Goal: Task Accomplishment & Management: Manage account settings

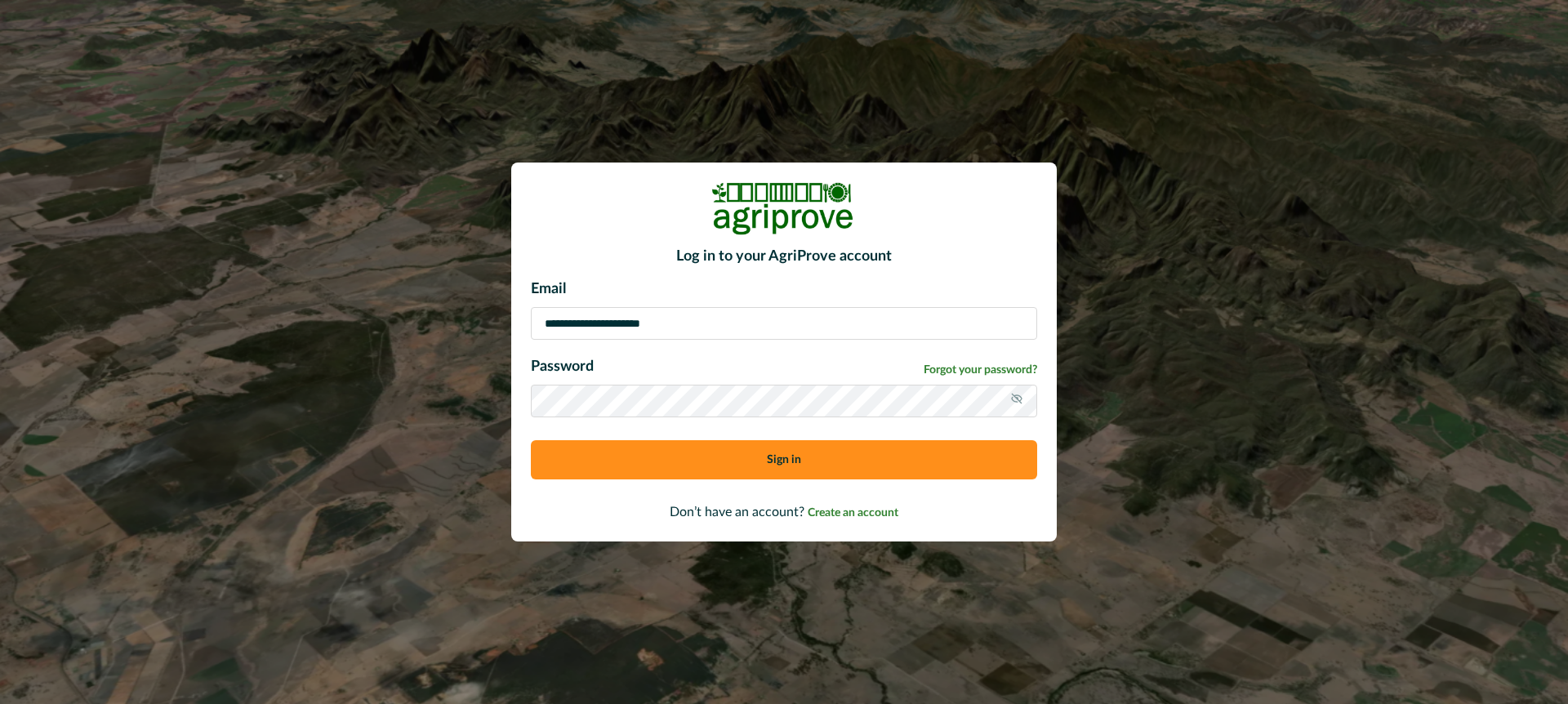
type input "**********"
click at [611, 461] on button "Sign in" at bounding box center [783, 459] width 506 height 39
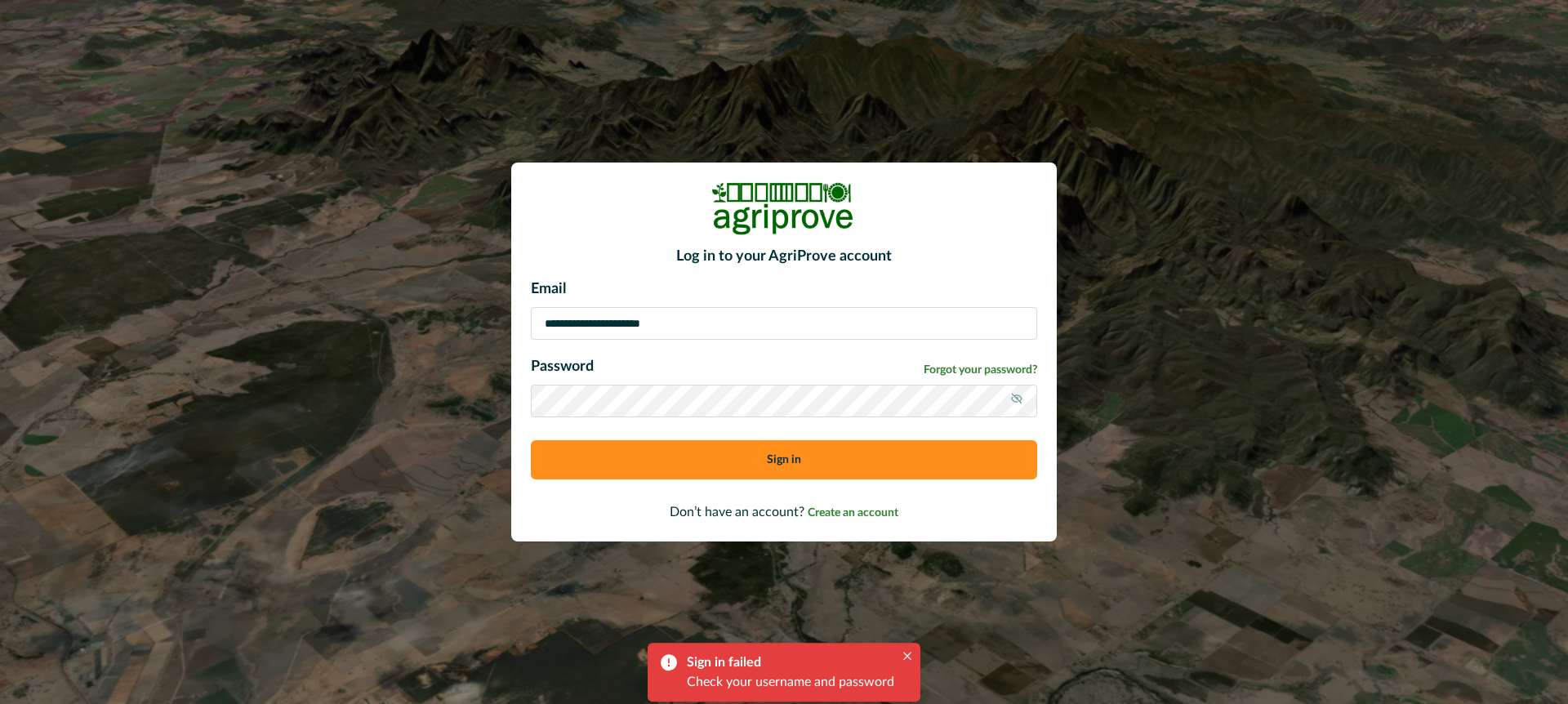
click at [643, 455] on button "Sign in" at bounding box center [783, 459] width 506 height 39
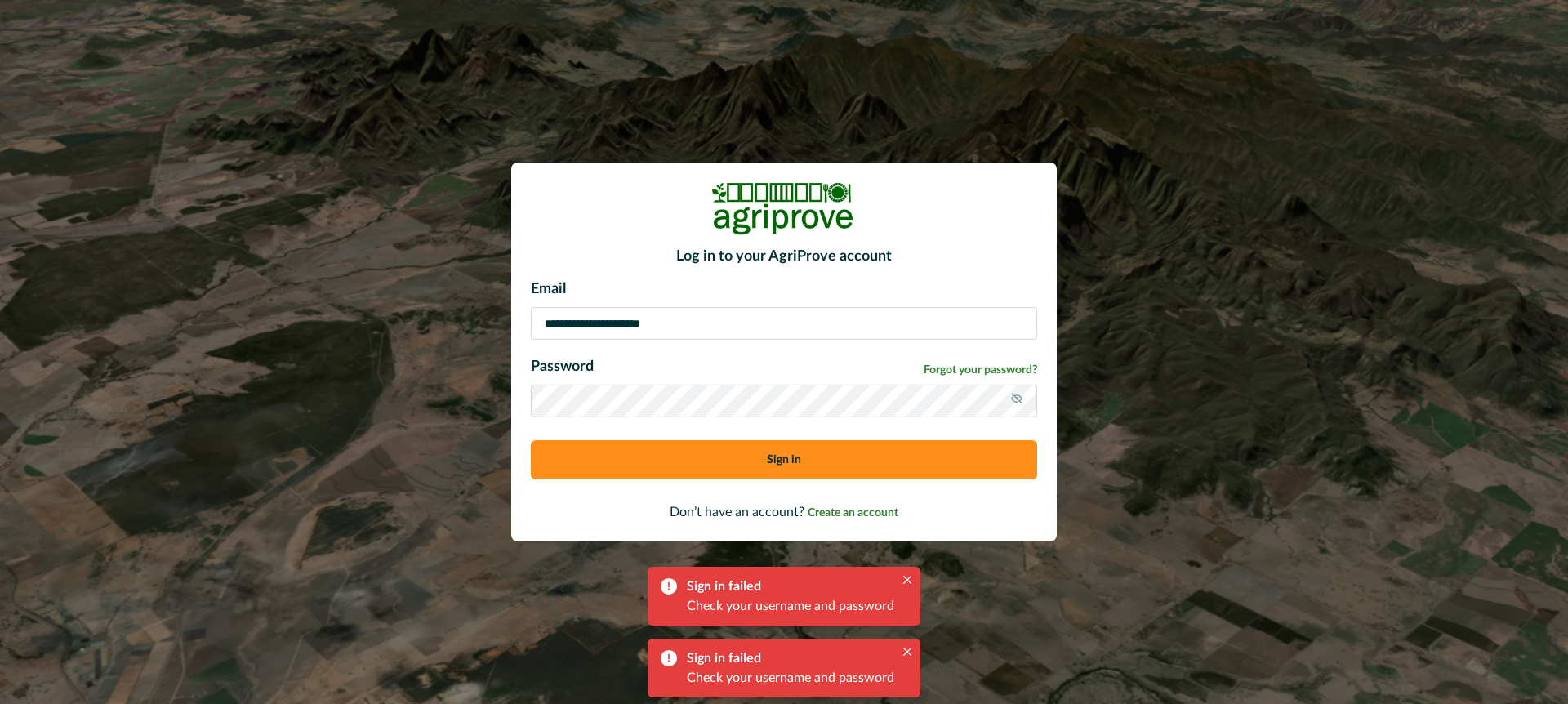
click at [1018, 397] on icon at bounding box center [1017, 398] width 13 height 13
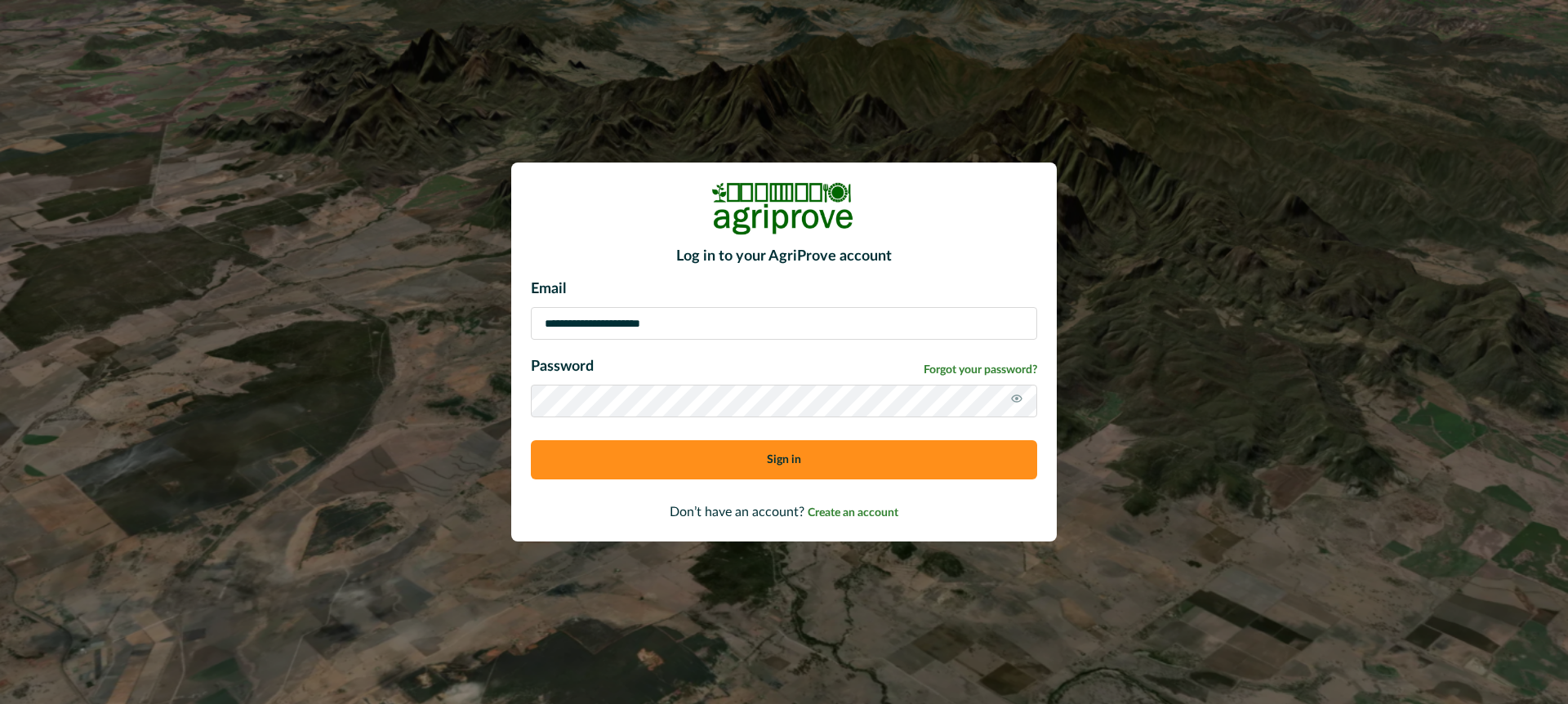
click at [693, 453] on button "Sign in" at bounding box center [783, 459] width 506 height 39
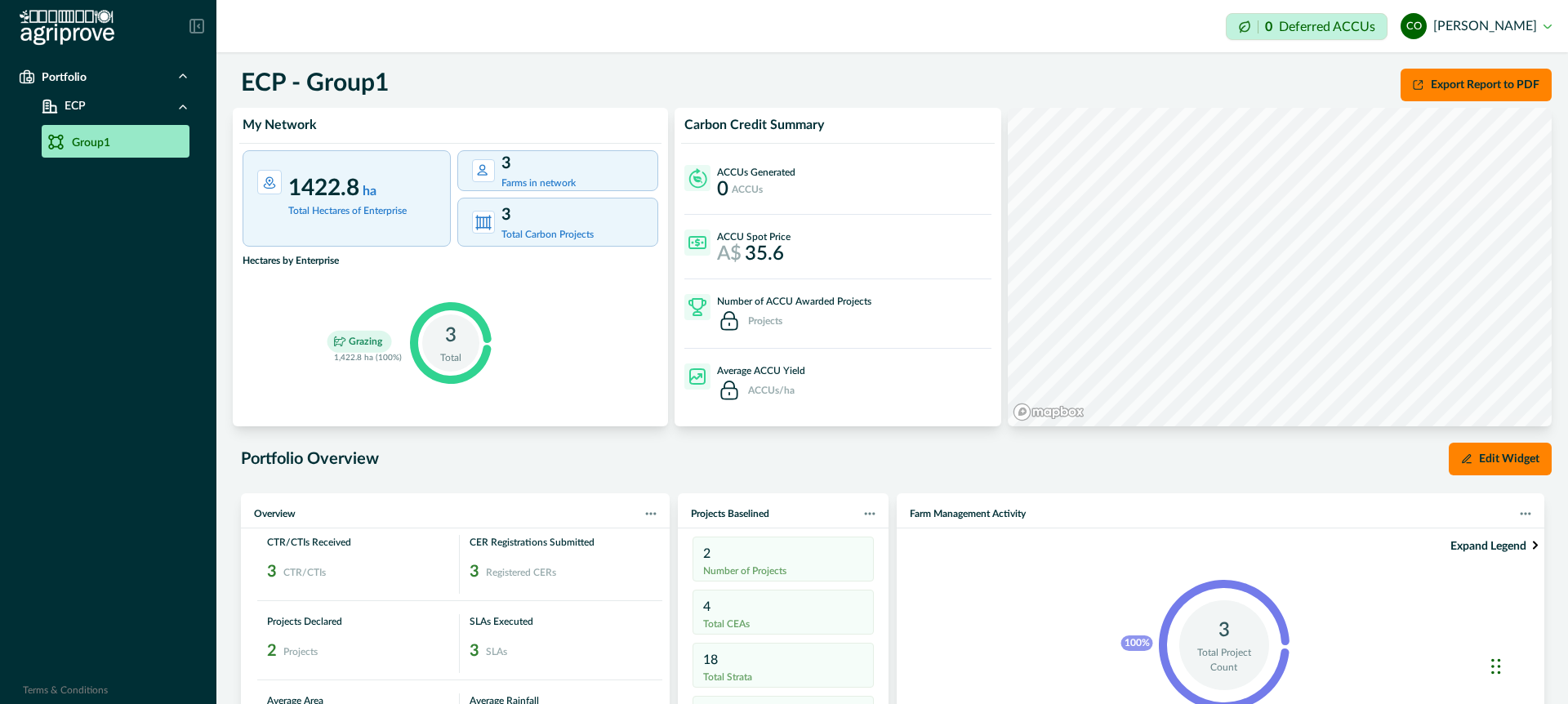
click at [1512, 28] on button "CO [PERSON_NAME]" at bounding box center [1475, 26] width 151 height 39
click at [1412, 72] on button "Sign out" at bounding box center [1460, 73] width 181 height 27
